Goal: Task Accomplishment & Management: Use online tool/utility

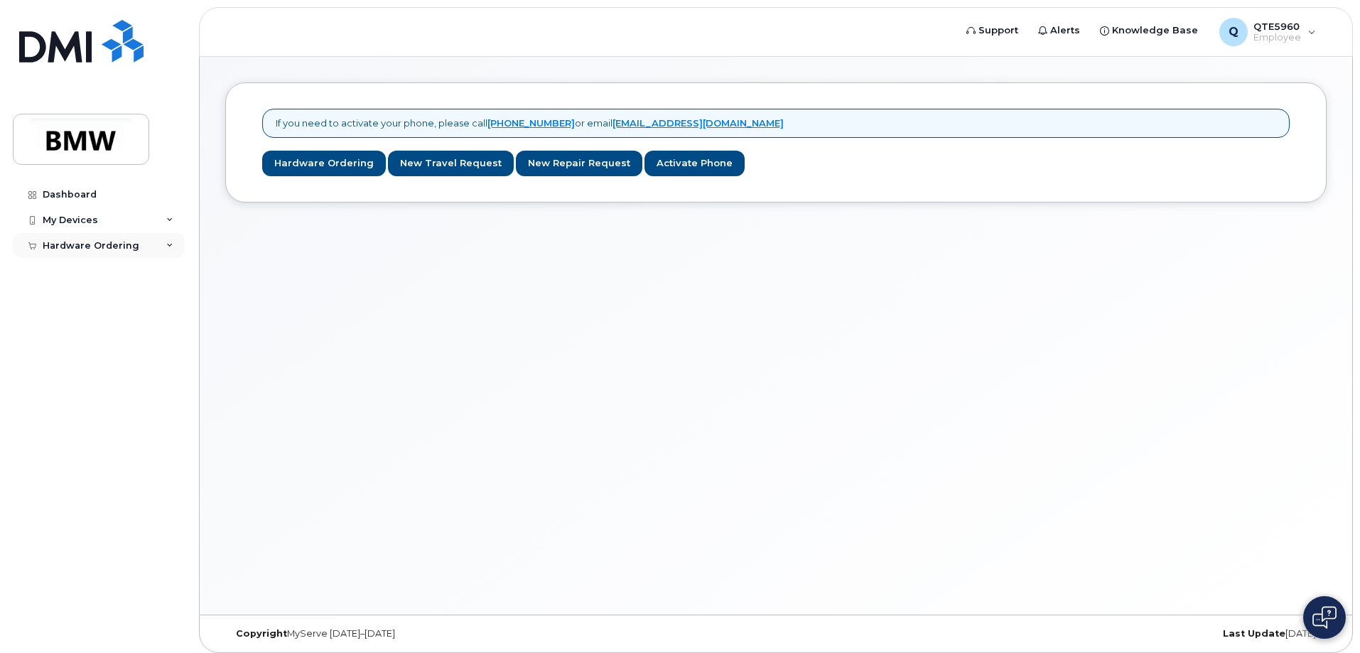
click at [114, 243] on div "Hardware Ordering" at bounding box center [91, 245] width 97 height 11
click at [119, 215] on div "My Devices" at bounding box center [99, 220] width 172 height 26
click at [72, 239] on link "Add Device" at bounding box center [111, 246] width 147 height 27
click at [710, 170] on link "Activate Phone" at bounding box center [694, 164] width 100 height 26
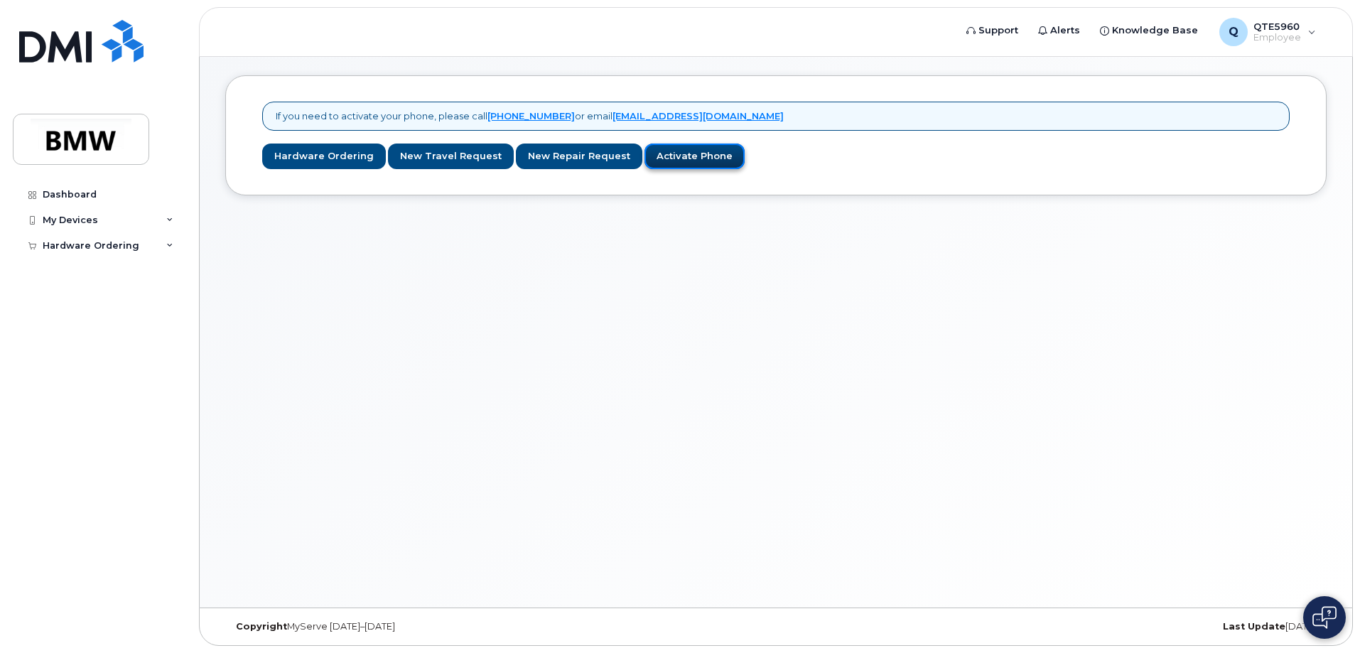
click at [698, 159] on link "Activate Phone" at bounding box center [694, 157] width 100 height 26
click at [665, 149] on link "Activate Phone" at bounding box center [694, 157] width 100 height 26
click at [677, 161] on link "Activate Phone" at bounding box center [694, 157] width 100 height 26
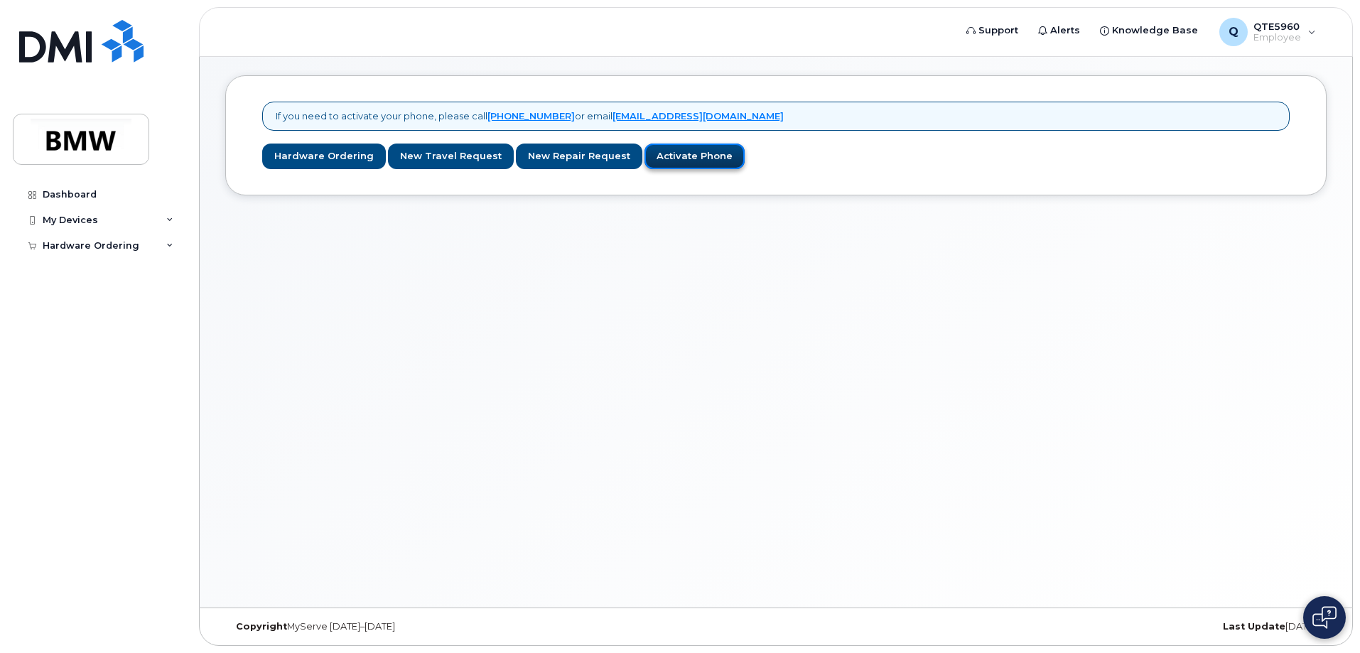
click at [677, 161] on link "Activate Phone" at bounding box center [694, 157] width 100 height 26
click at [673, 170] on div "If you need to activate your phone, please call 1-877-689-8289 or email noreply…" at bounding box center [775, 135] width 1101 height 120
click at [661, 160] on link "Activate Phone" at bounding box center [694, 157] width 100 height 26
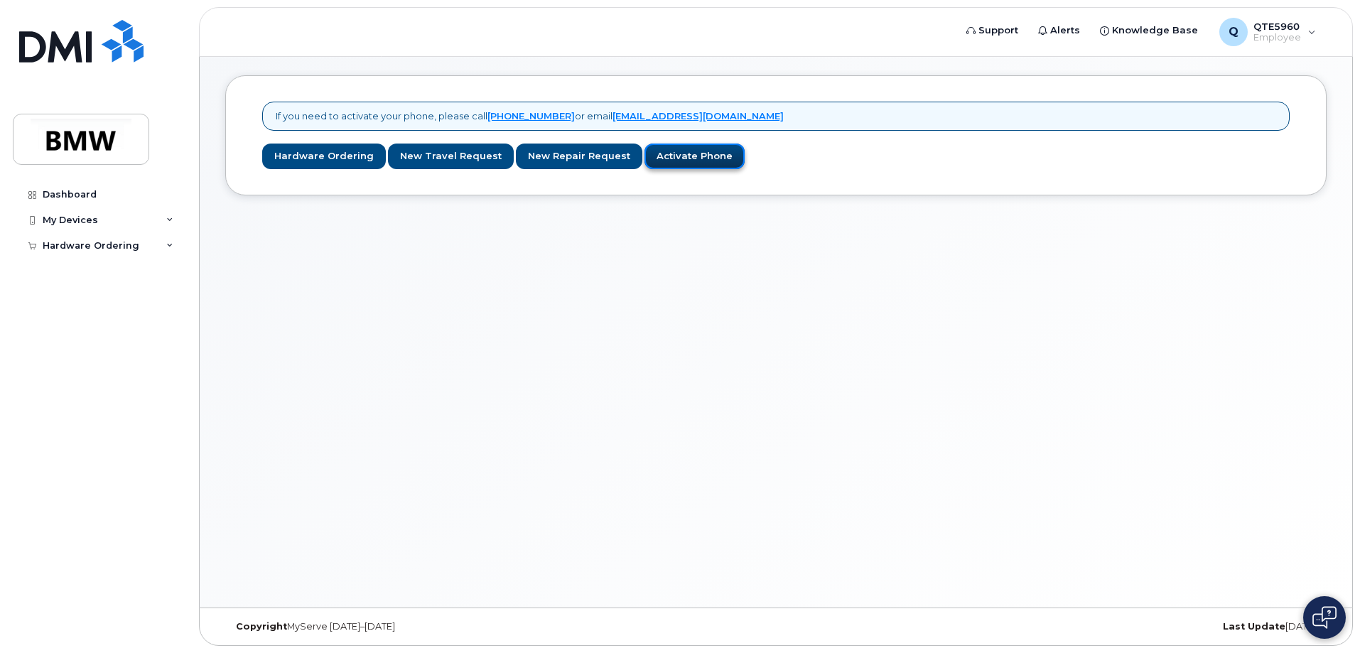
drag, startPoint x: 661, startPoint y: 160, endPoint x: 1003, endPoint y: 71, distance: 353.1
click at [661, 161] on link "Activate Phone" at bounding box center [694, 157] width 100 height 26
click at [1230, 35] on span "Q" at bounding box center [1233, 31] width 10 height 17
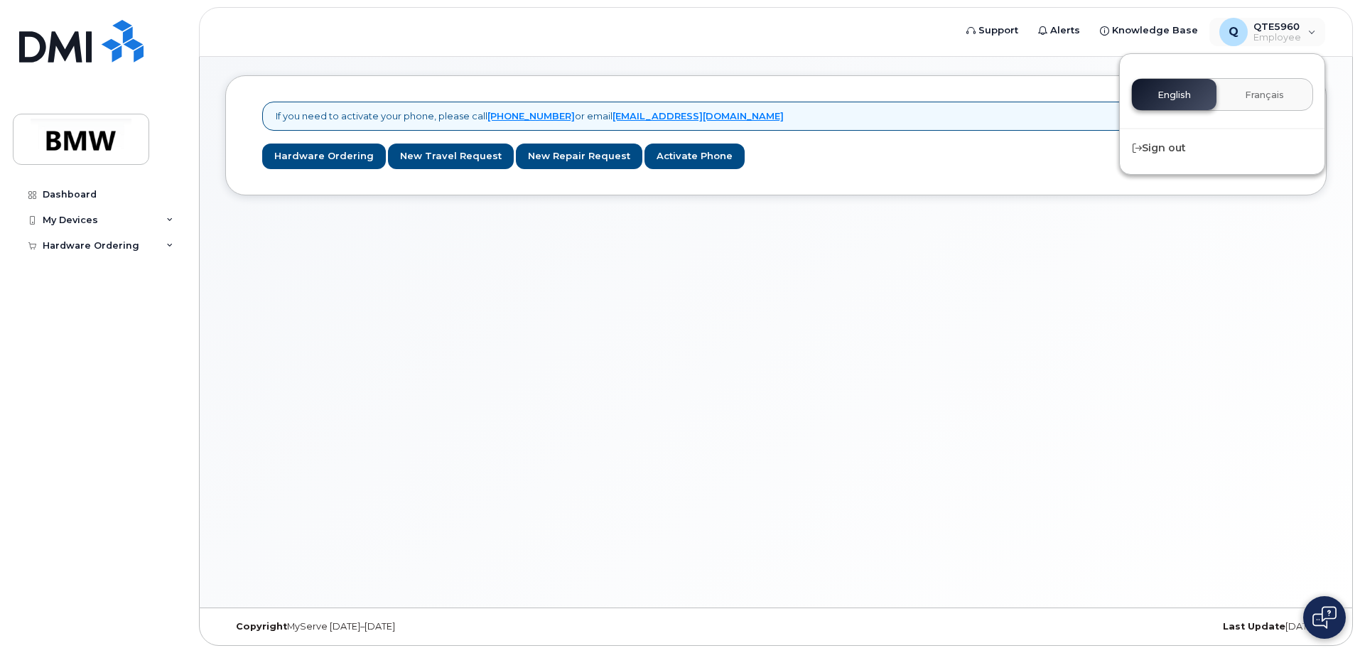
click at [897, 214] on div "If you need to activate your phone, please call 1-877-689-8289 or email noreply…" at bounding box center [776, 329] width 1152 height 558
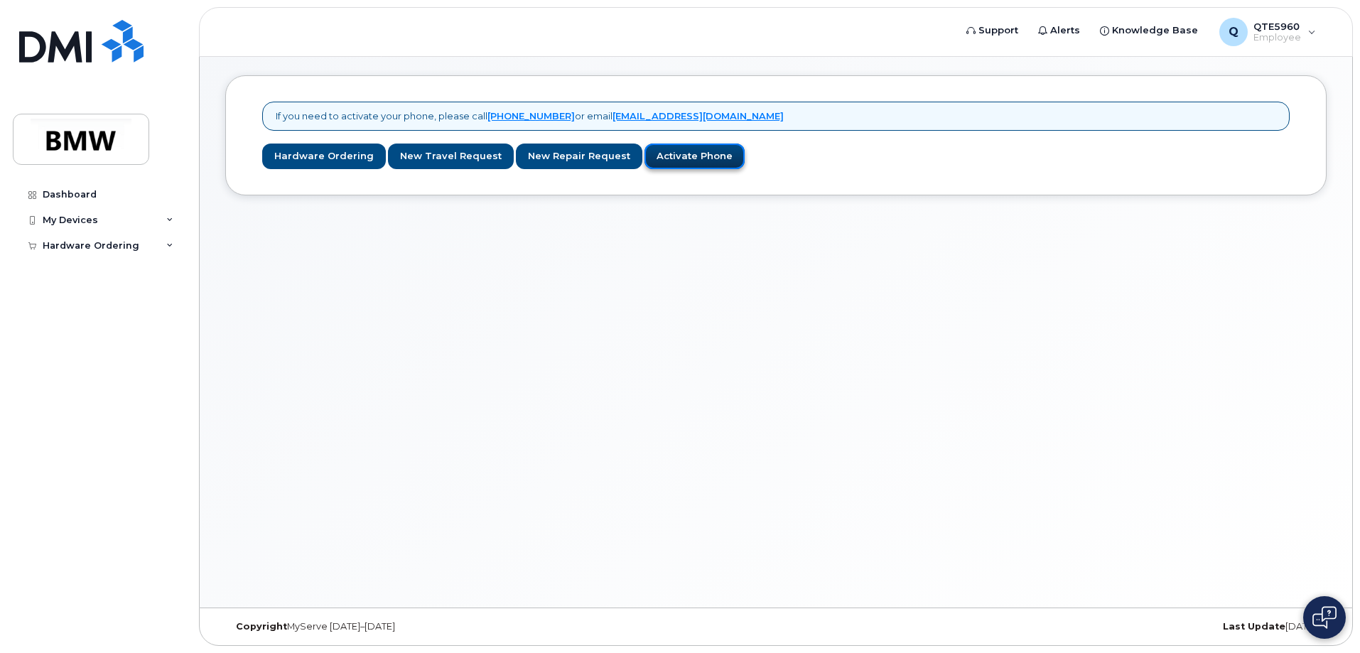
click at [683, 151] on link "Activate Phone" at bounding box center [694, 157] width 100 height 26
click at [391, 276] on div "If you need to activate your phone, please call 1-877-689-8289 or email noreply…" at bounding box center [776, 329] width 1152 height 558
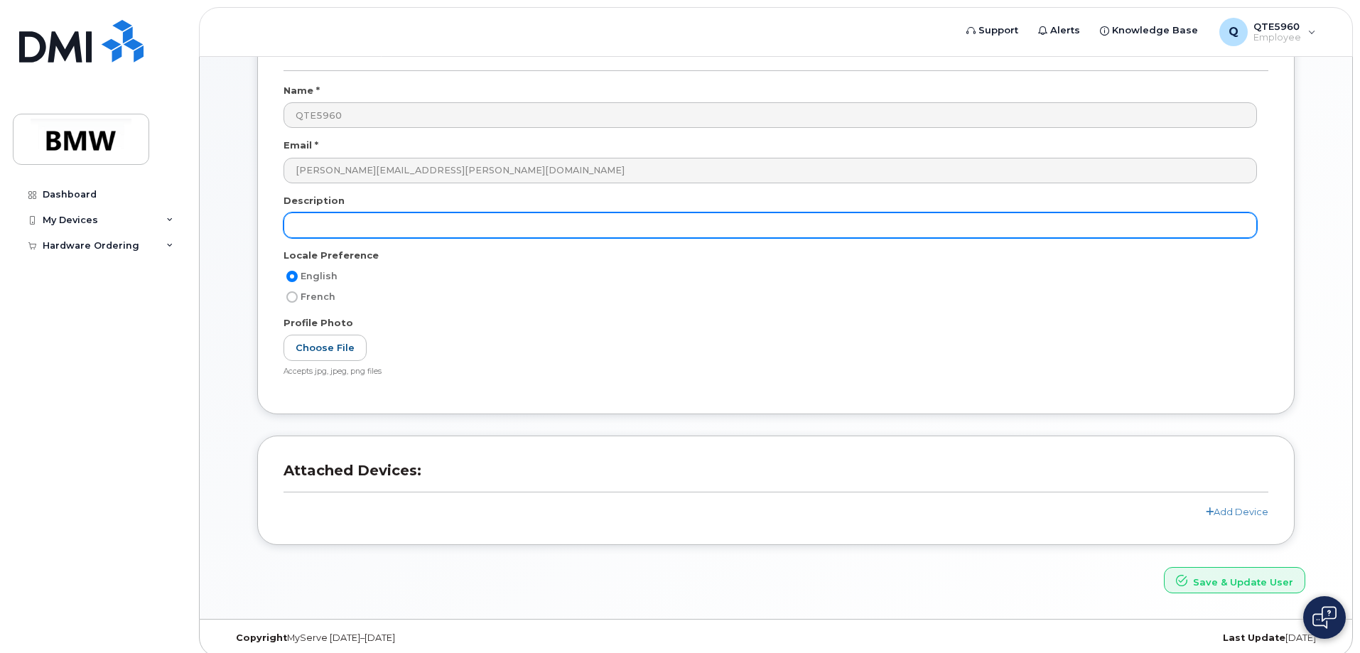
scroll to position [129, 0]
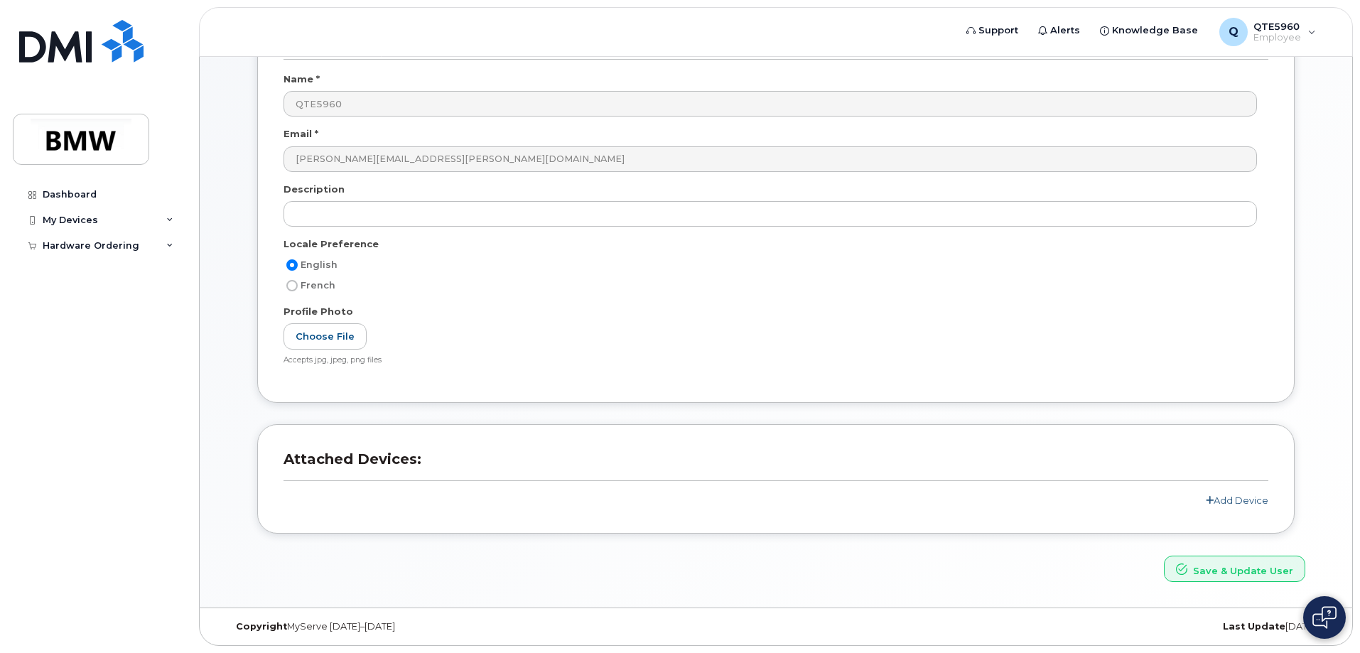
click at [1228, 496] on link "Add Device" at bounding box center [1237, 499] width 63 height 11
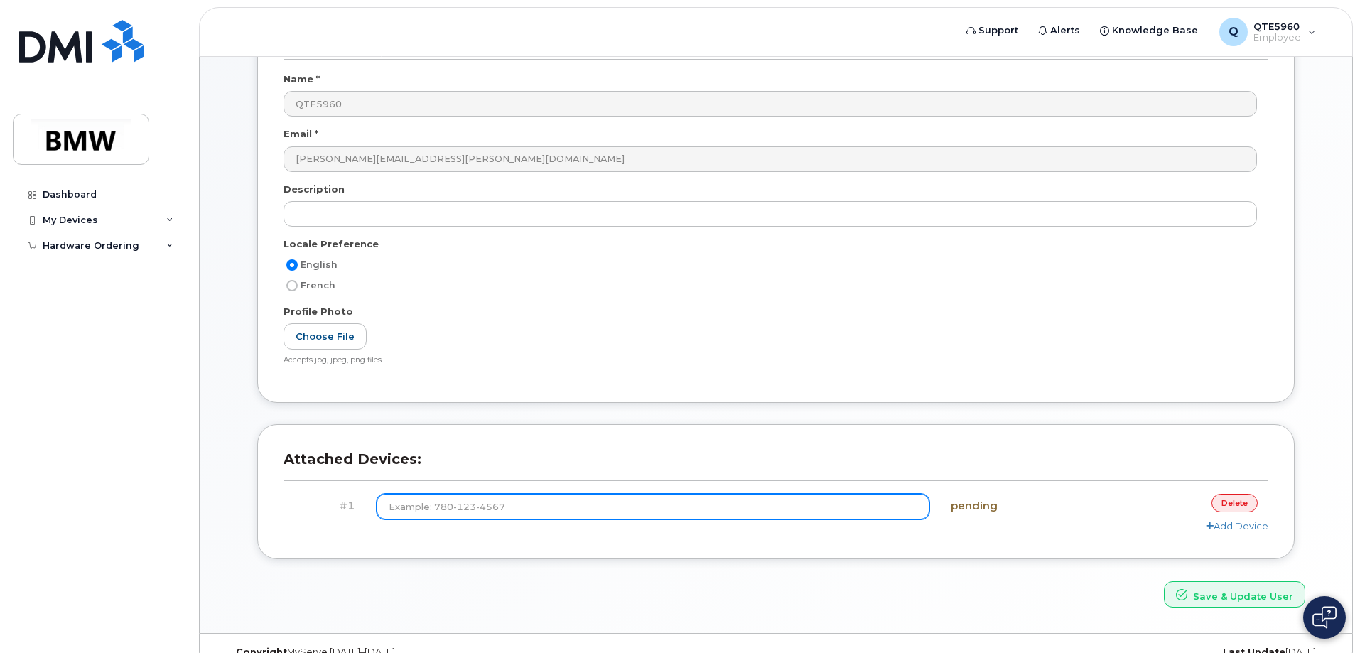
click at [546, 519] on input at bounding box center [653, 507] width 553 height 26
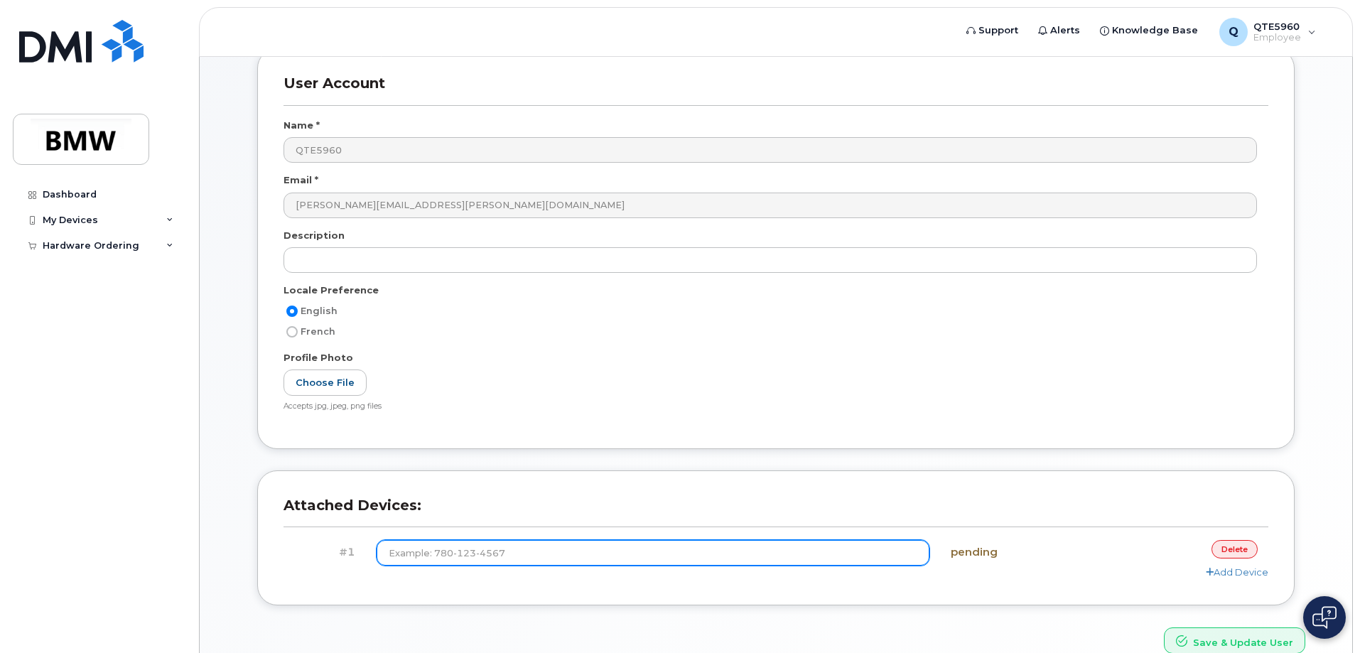
scroll to position [0, 0]
